Goal: Task Accomplishment & Management: Use online tool/utility

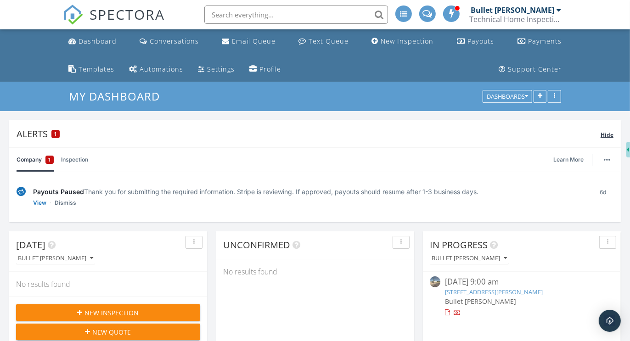
click at [607, 132] on span "Hide" at bounding box center [607, 135] width 13 height 8
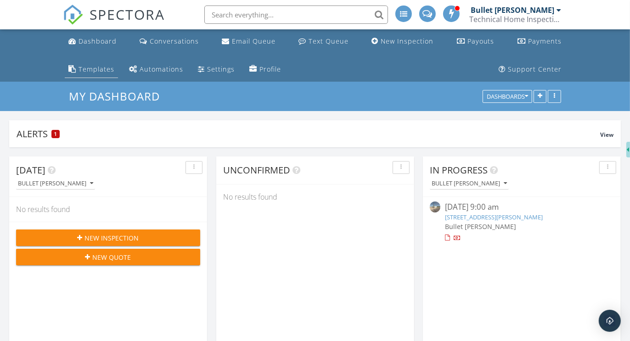
click at [97, 72] on div "Templates" at bounding box center [97, 69] width 36 height 9
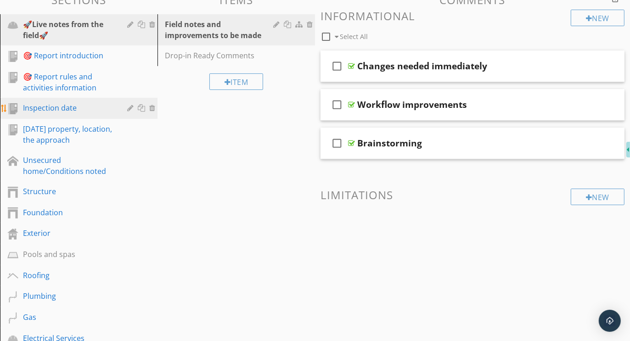
scroll to position [245, 0]
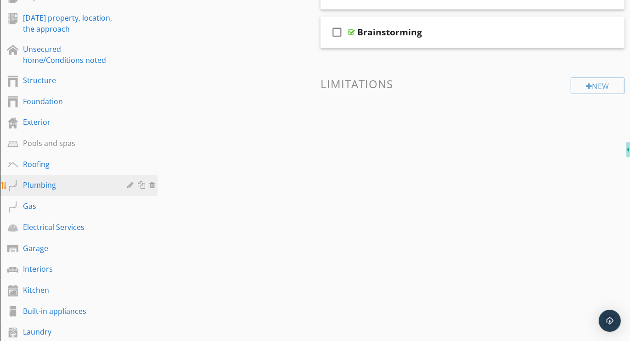
click at [46, 178] on link "Plumbing" at bounding box center [80, 185] width 155 height 21
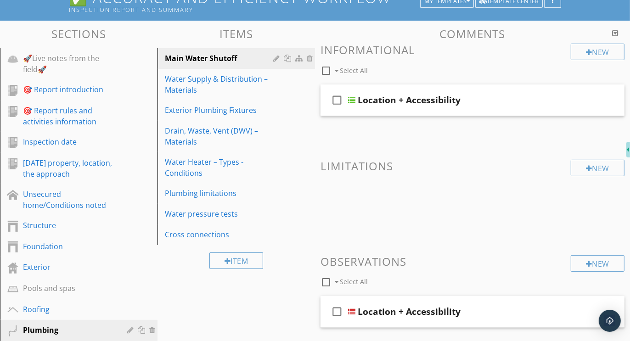
scroll to position [97, 0]
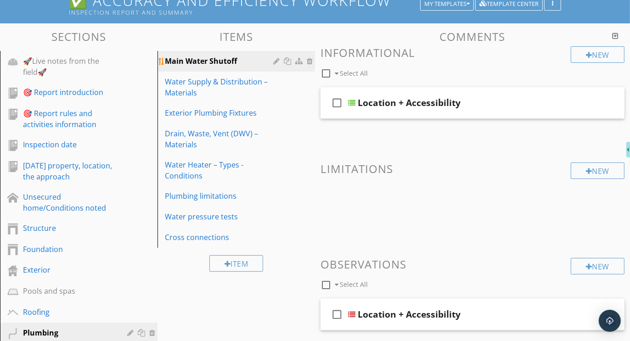
click at [206, 60] on div "Main Water Shutoff" at bounding box center [220, 61] width 111 height 11
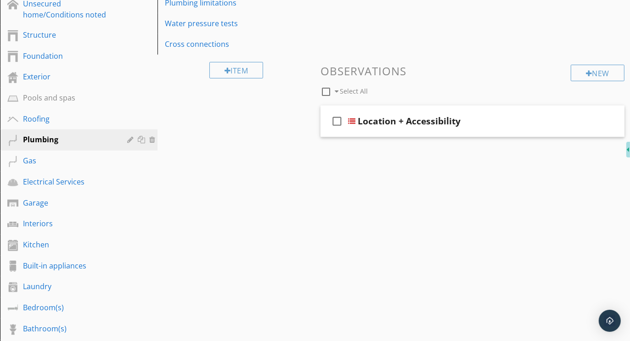
scroll to position [140, 0]
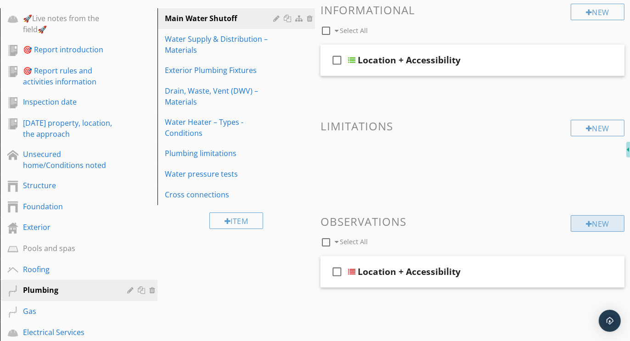
click at [597, 220] on div "New" at bounding box center [598, 223] width 54 height 17
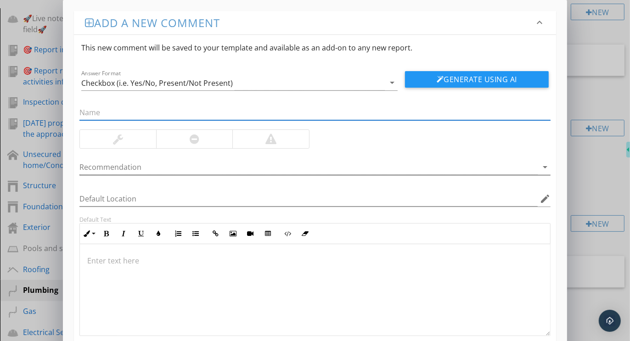
click at [119, 166] on div at bounding box center [308, 167] width 459 height 15
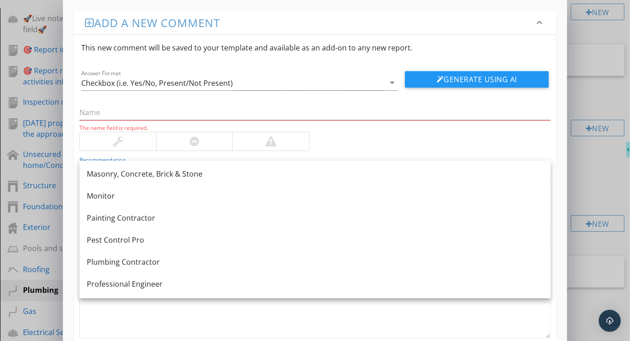
scroll to position [639, 0]
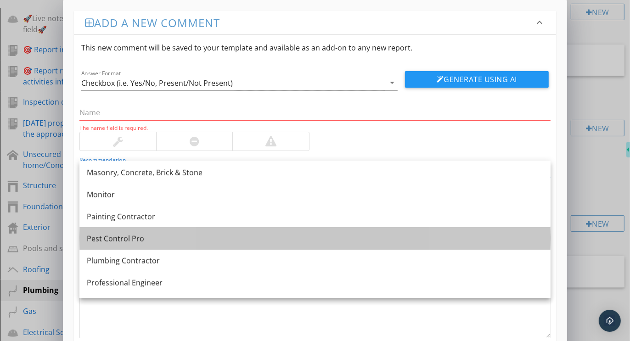
click at [142, 239] on div "Pest Control Pro" at bounding box center [315, 238] width 457 height 11
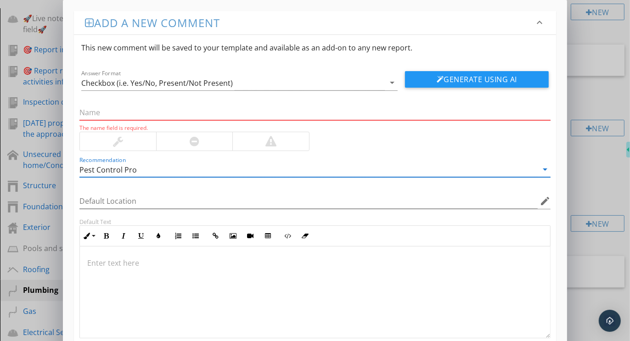
click at [109, 114] on input "text" at bounding box center [314, 112] width 471 height 15
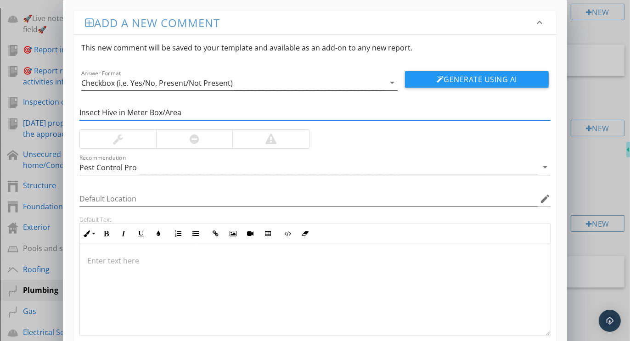
type input "Insect Hive in Meter Box/Area"
click at [101, 80] on div "Checkbox (i.e. Yes/No, Present/Not Present)" at bounding box center [157, 83] width 152 height 8
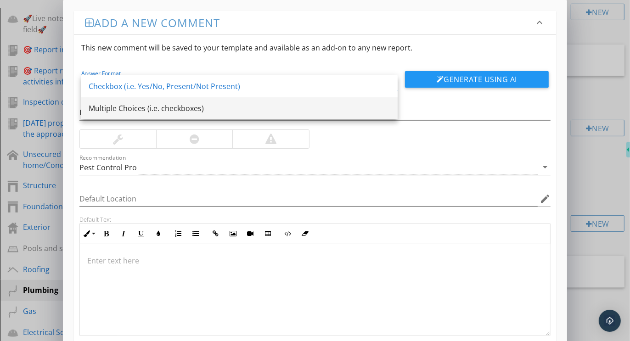
click at [128, 106] on div "Multiple Choices (i.e. checkboxes)" at bounding box center [240, 108] width 302 height 11
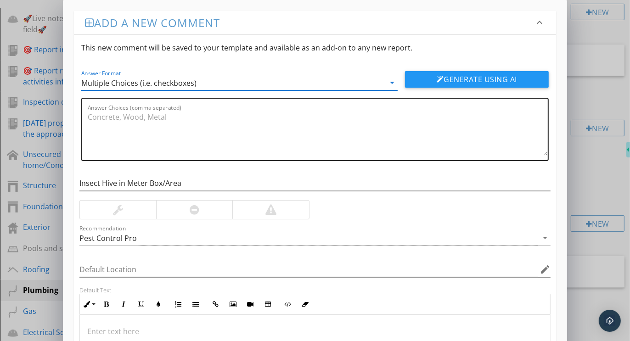
click at [119, 117] on textarea "Answer Choices (comma-separated)" at bounding box center [318, 133] width 460 height 46
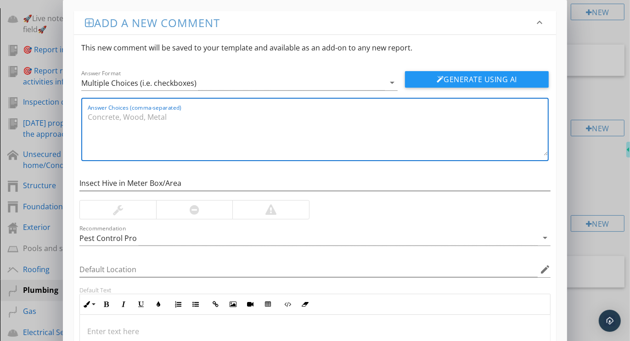
paste textarea "Inactive Beehive Observed – Water Meter Enclosure (Informational) An inactive b…"
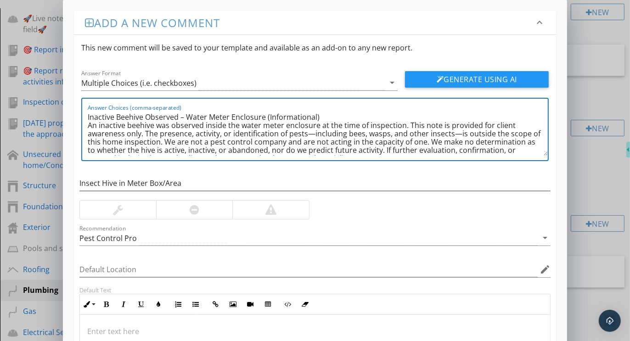
scroll to position [7, 0]
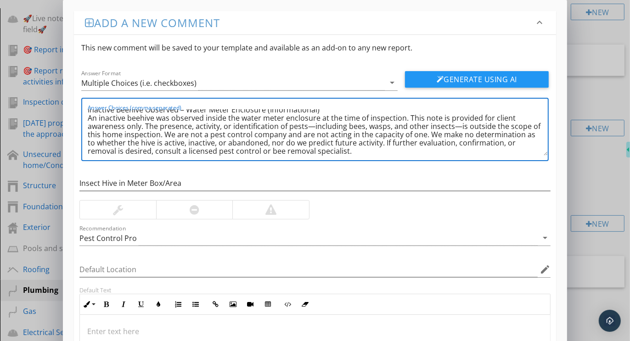
click at [153, 119] on textarea "Inactive Beehive Observed – Water Meter Enclosure (Informational) An inactive b…" at bounding box center [318, 133] width 460 height 46
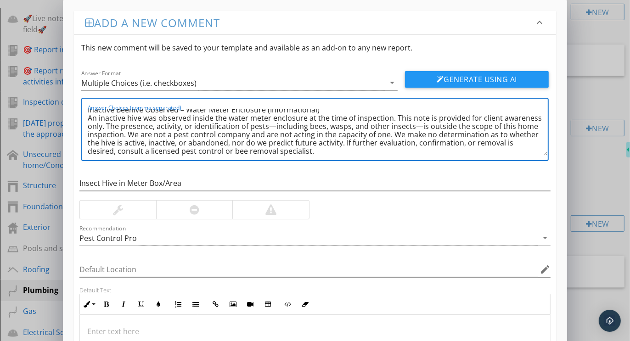
click at [392, 118] on textarea "Inactive Beehive Observed – Water Meter Enclosure (Informational) An inactive h…" at bounding box center [318, 133] width 460 height 46
click at [104, 126] on textarea "Inactive Beehive Observed – Water Meter Enclosure (Informational) An inactive h…" at bounding box center [318, 133] width 460 height 46
click at [155, 128] on textarea "Inactive Beehive Observed – Water Meter Enclosure (Informational) An inactive h…" at bounding box center [318, 133] width 460 height 46
click at [333, 126] on textarea "Inactive Beehive Observed – Water Meter Enclosure (Informational) An inactive h…" at bounding box center [318, 133] width 460 height 46
click at [125, 136] on textarea "Inactive Beehive Observed – Water Meter Enclosure (Informational) An inactive h…" at bounding box center [318, 133] width 460 height 46
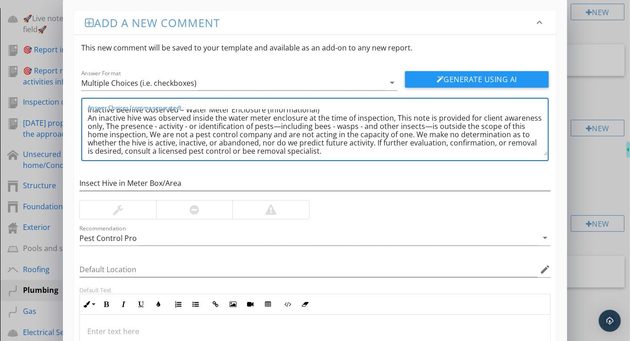
click at [387, 137] on textarea "Inactive Beehive Observed – Water Meter Enclosure (Informational) An inactive h…" at bounding box center [318, 133] width 460 height 46
click at [147, 142] on textarea "Inactive Beehive Observed – Water Meter Enclosure (Informational) An inactive h…" at bounding box center [318, 133] width 460 height 46
click at [181, 142] on textarea "Inactive Beehive Observed – Water Meter Enclosure (Informational) An inactive h…" at bounding box center [318, 133] width 460 height 46
click at [235, 143] on textarea "Inactive Beehive Observed – Water Meter Enclosure (Informational) An inactive h…" at bounding box center [318, 133] width 460 height 46
click at [423, 145] on textarea "Inactive Beehive Observed – Water Meter Enclosure (Informational) An inactive h…" at bounding box center [318, 133] width 460 height 46
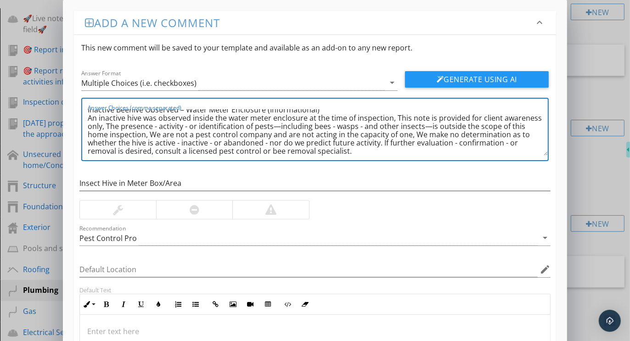
click at [118, 152] on textarea "Inactive Beehive Observed – Water Meter Enclosure (Informational) An inactive h…" at bounding box center [318, 133] width 460 height 46
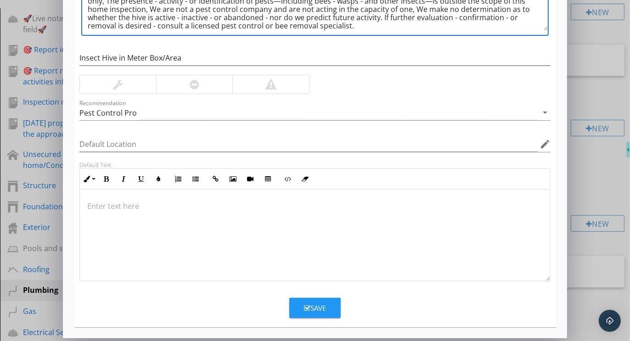
type textarea "Inactive Beehive Observed – Water Meter Enclosure (Informational) An inactive h…"
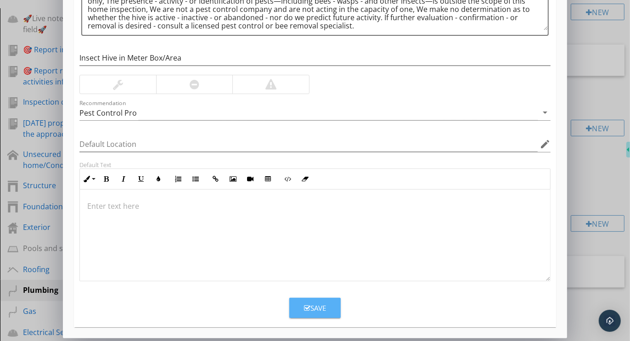
click at [321, 310] on div "Save" at bounding box center [315, 308] width 22 height 11
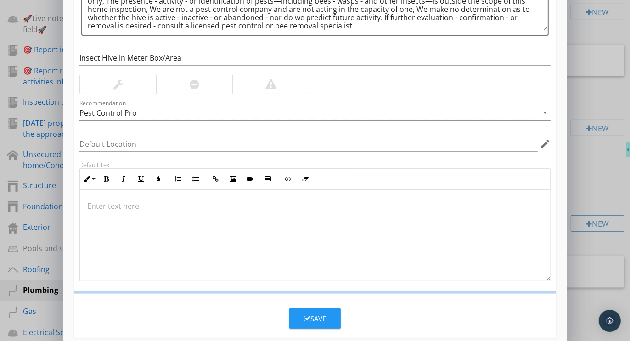
scroll to position [81, 0]
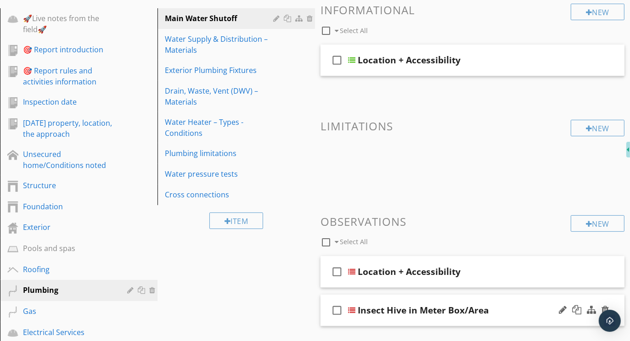
click at [462, 296] on div "check_box_outline_blank Insect Hive in Meter Box/Area" at bounding box center [473, 311] width 304 height 32
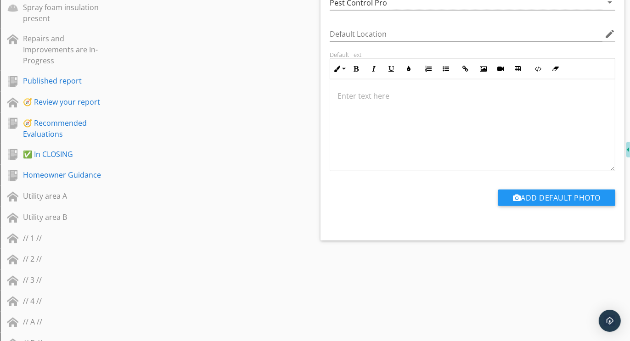
scroll to position [830, 0]
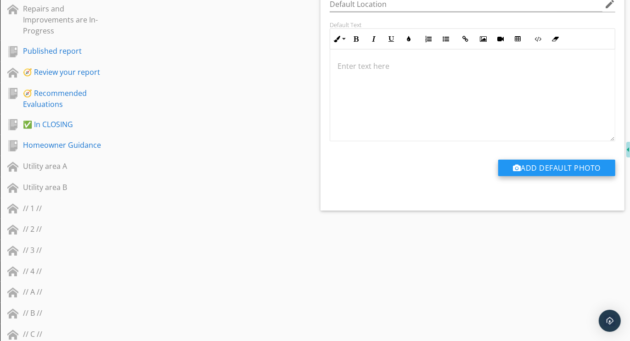
click at [547, 160] on button "Add Default Photo" at bounding box center [556, 168] width 117 height 17
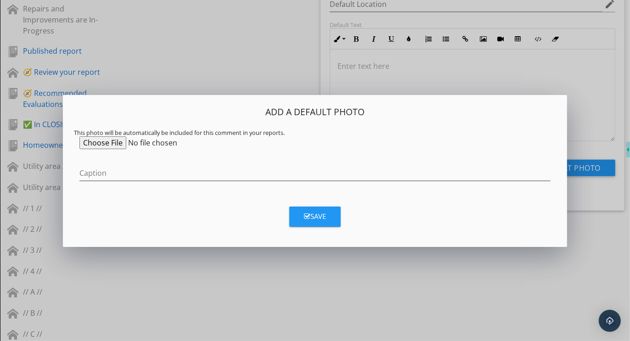
click at [118, 143] on input "file" at bounding box center [149, 142] width 141 height 13
type input "C:\fakepath\Beehive In Meter.png"
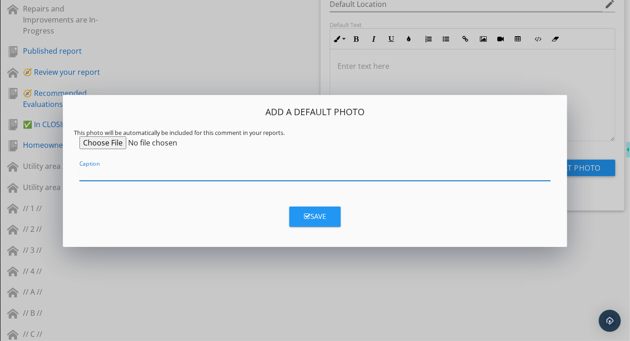
click at [99, 177] on input "Caption" at bounding box center [314, 173] width 471 height 15
type input "Insect Hive Presence Activity Unknown"
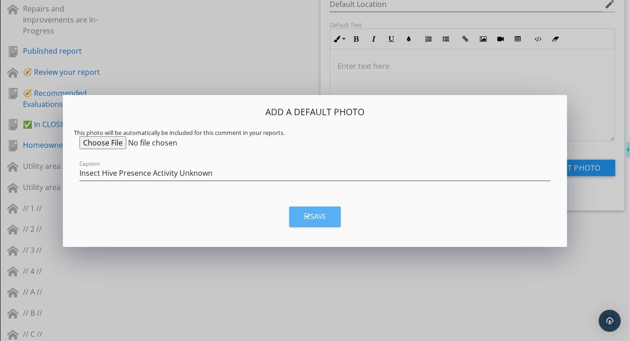
click at [315, 218] on div "Save" at bounding box center [315, 216] width 22 height 11
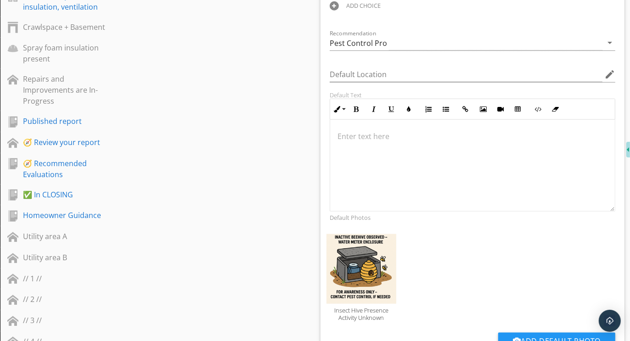
scroll to position [765, 0]
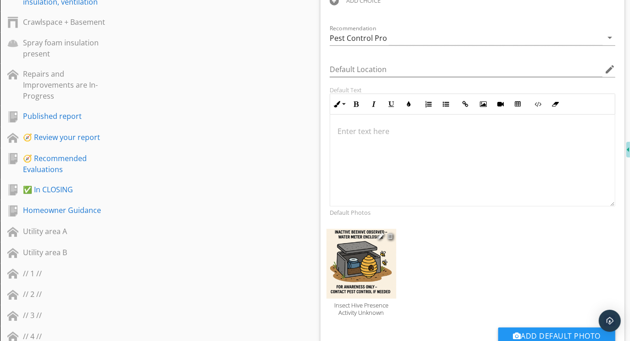
click at [391, 234] on div at bounding box center [391, 235] width 6 height 7
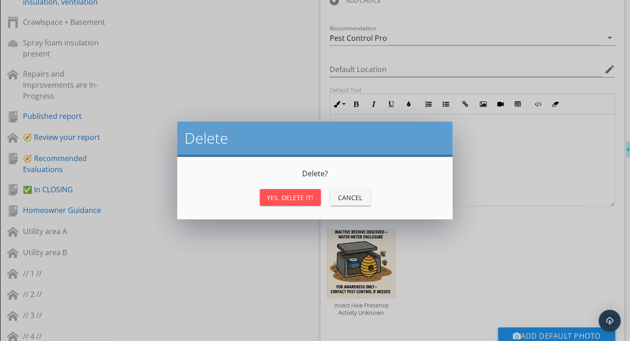
click at [296, 197] on div "Yes, Delete it!" at bounding box center [290, 198] width 46 height 10
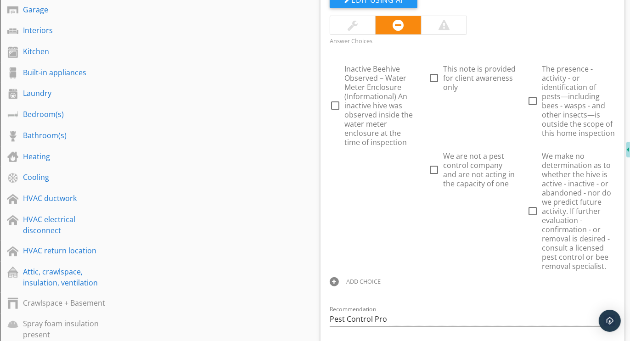
scroll to position [457, 0]
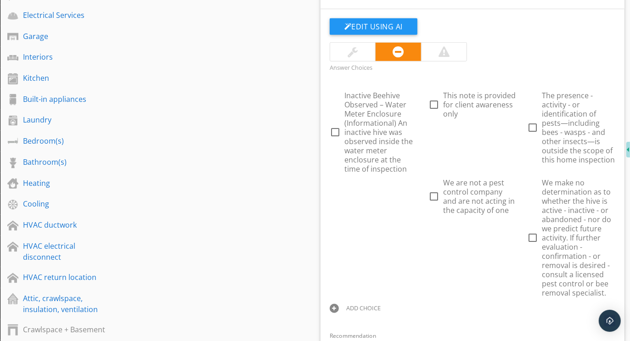
click at [336, 308] on div at bounding box center [334, 308] width 9 height 9
type input "There is an insect hive present in the meter box or area"
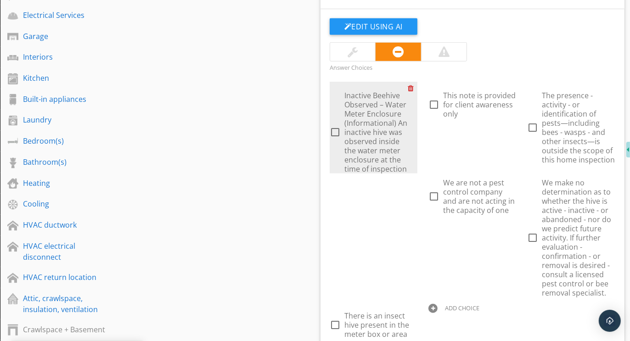
click at [412, 85] on div at bounding box center [413, 88] width 10 height 13
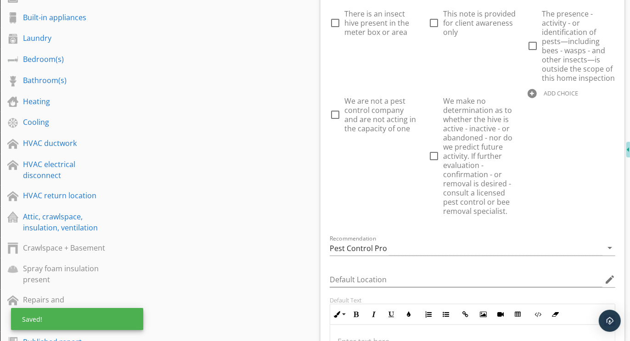
scroll to position [556, 0]
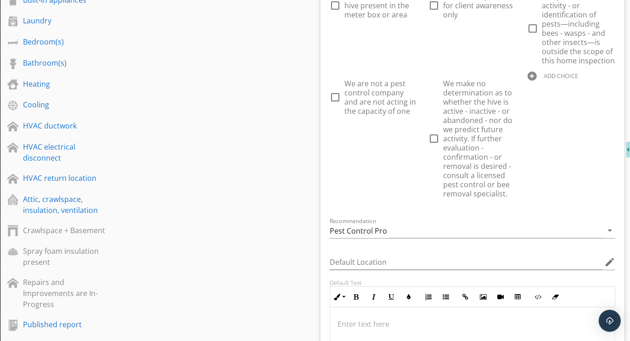
drag, startPoint x: 378, startPoint y: 267, endPoint x: 203, endPoint y: 20, distance: 303.0
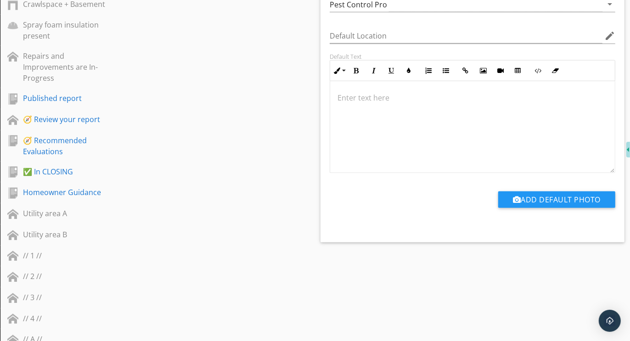
scroll to position [788, 0]
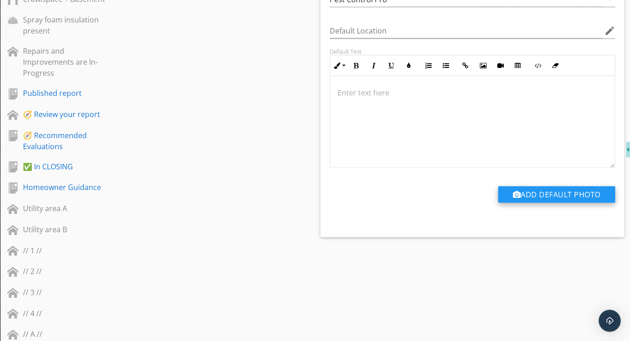
click at [552, 188] on button "Add Default Photo" at bounding box center [556, 195] width 117 height 17
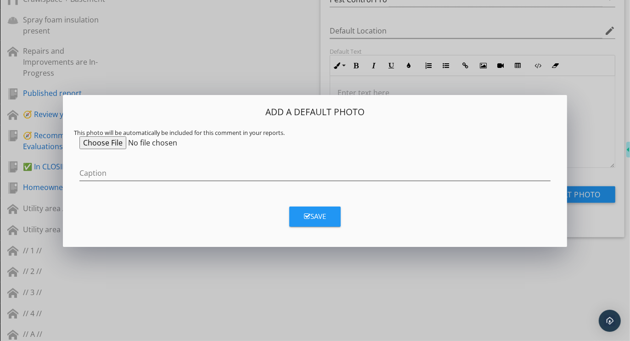
click at [108, 143] on input "file" at bounding box center [149, 142] width 141 height 13
type input "C:\fakepath\Hive present.png"
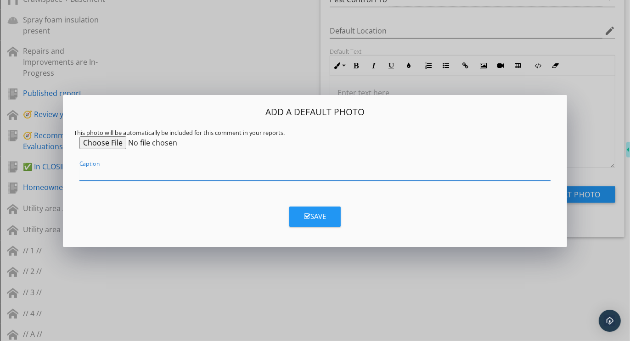
click at [112, 175] on input "Caption" at bounding box center [314, 173] width 471 height 15
type input "Insect hive present in the meter box or area"
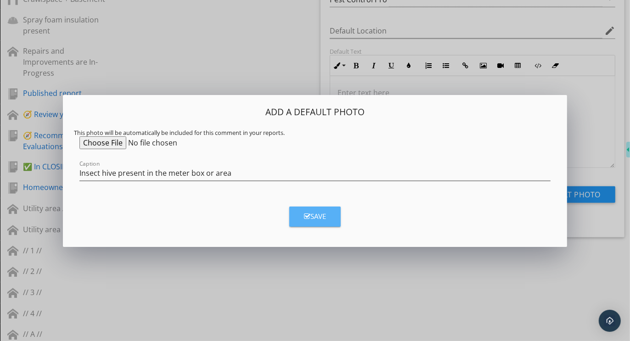
click at [299, 217] on button "Save" at bounding box center [314, 217] width 51 height 20
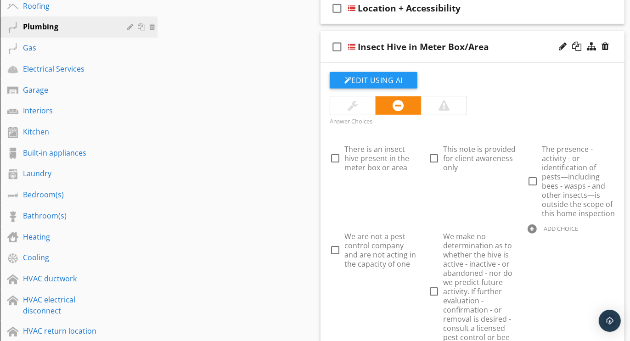
scroll to position [374, 0]
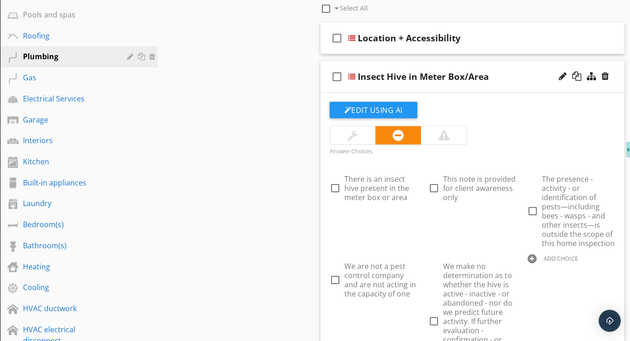
click at [503, 63] on div "check_box_outline_blank Insect Hive in Meter Box/Area" at bounding box center [473, 77] width 304 height 32
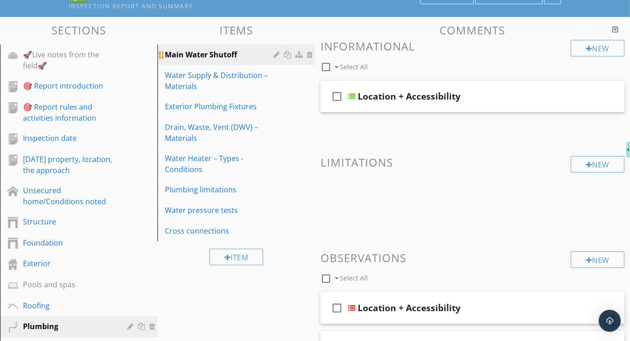
scroll to position [97, 0]
